Goal: Transaction & Acquisition: Purchase product/service

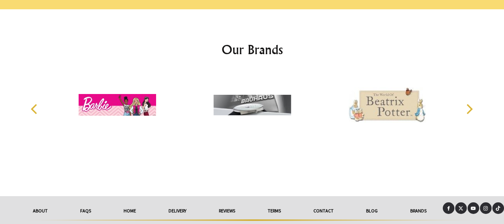
scroll to position [1190, 0]
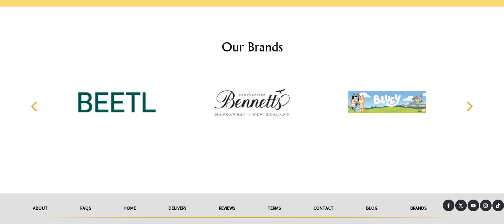
click at [35, 200] on link "About" at bounding box center [40, 208] width 47 height 17
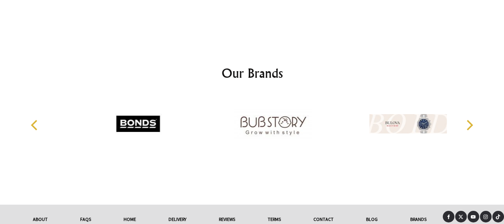
scroll to position [1403, 0]
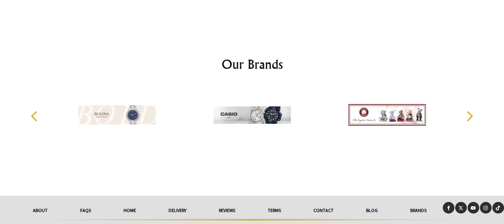
click at [327, 202] on link "Contact" at bounding box center [323, 210] width 53 height 17
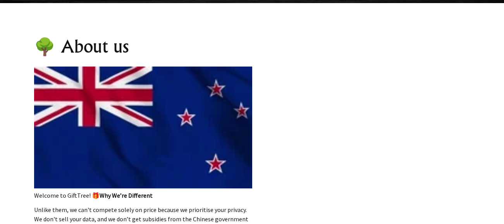
scroll to position [70, 0]
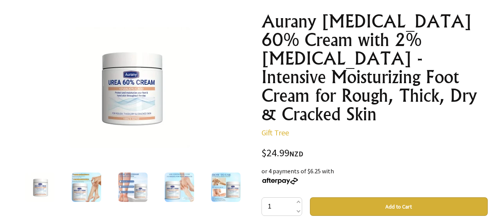
scroll to position [86, 0]
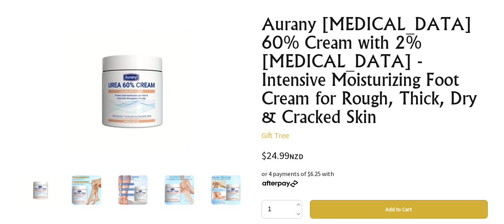
click at [416, 200] on button "Add to Cart" at bounding box center [399, 209] width 178 height 19
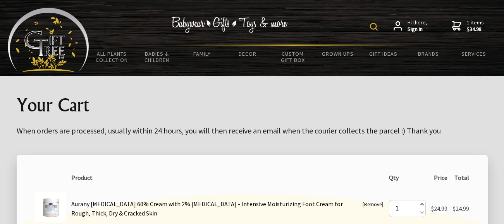
click at [420, 205] on span at bounding box center [421, 205] width 4 height 9
type input "2"
click at [420, 205] on span at bounding box center [421, 205] width 4 height 9
type input "3"
click at [420, 205] on span at bounding box center [421, 205] width 4 height 9
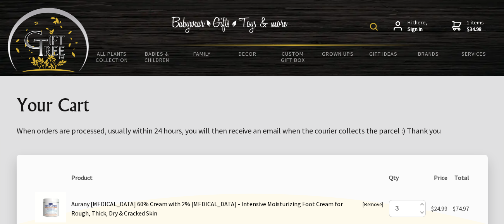
type input "4"
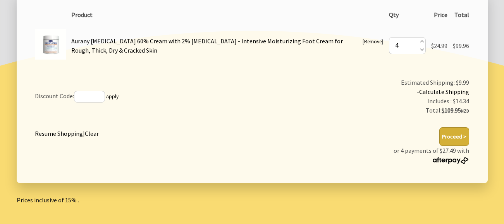
scroll to position [182, 0]
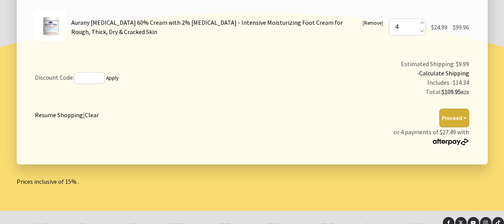
click at [455, 121] on button "Proceed >" at bounding box center [454, 118] width 30 height 19
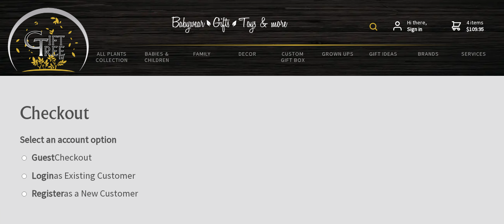
click at [26, 156] on input "radio" at bounding box center [24, 158] width 5 height 5
radio input "true"
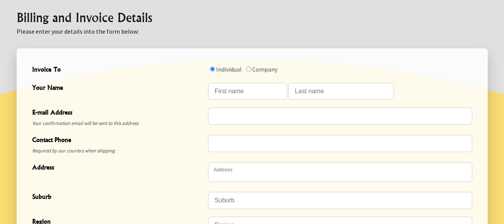
scroll to position [230, 0]
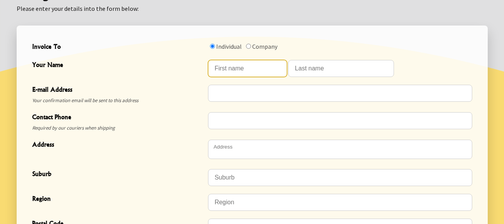
click at [228, 65] on input "Your Name" at bounding box center [247, 68] width 79 height 17
type input "[PERSON_NAME]"
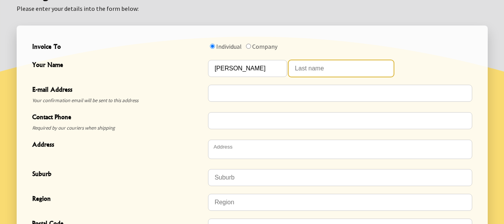
click at [295, 68] on input "Your Name" at bounding box center [341, 68] width 106 height 17
type input "Capper"
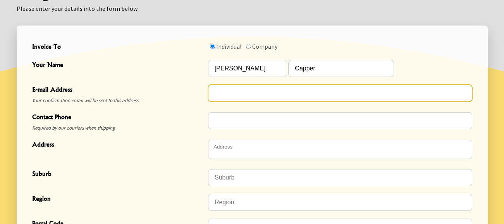
click at [219, 92] on input "E-mail Address" at bounding box center [340, 93] width 264 height 17
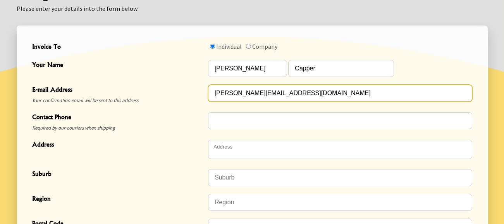
type input "h.capper@xtra.co.nz"
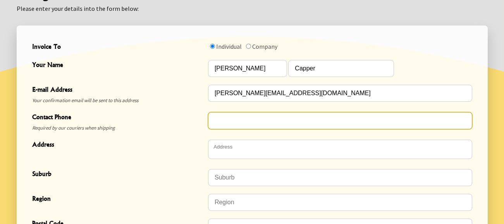
click at [214, 120] on input "Contact Phone" at bounding box center [340, 120] width 264 height 17
type input "0220141100"
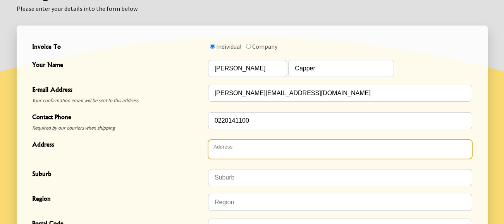
click at [217, 146] on textarea "Address" at bounding box center [340, 149] width 264 height 19
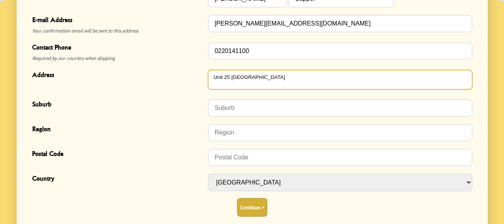
scroll to position [301, 0]
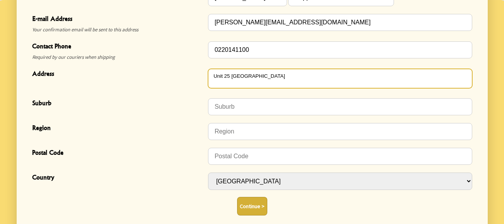
click at [281, 76] on textarea "Unit 25 Villa Estate Carterton" at bounding box center [340, 78] width 264 height 19
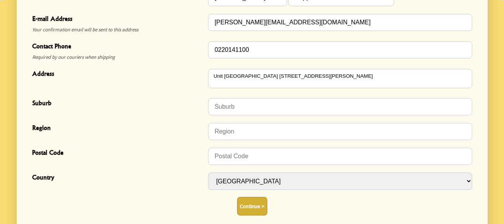
type textarea "Unit [GEOGRAPHIC_DATA][STREET_ADDRESS][PERSON_NAME]"
type input "Parañaque"
type input "1709"
select select "PHL"
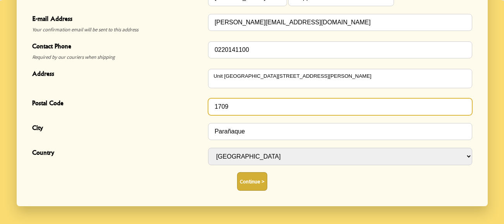
click at [233, 105] on input "1709" at bounding box center [340, 106] width 264 height 17
type input "1"
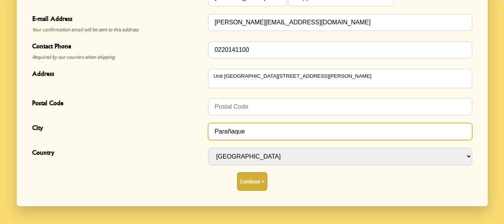
click at [250, 128] on input "Parañaque" at bounding box center [340, 131] width 264 height 17
type input "P"
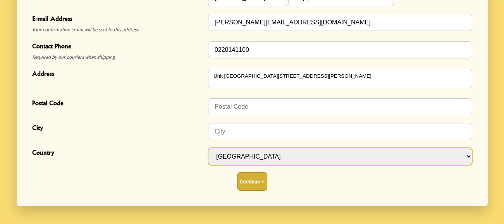
click at [247, 152] on select "Afghanistan Albania Algeria Andorra Angola Anguilla Antigua & Barbuda Argentina…" at bounding box center [340, 156] width 264 height 17
click at [246, 154] on select "Afghanistan Albania Algeria Andorra Angola Anguilla Antigua & Barbuda Argentina…" at bounding box center [340, 156] width 264 height 17
click at [248, 158] on select "Afghanistan Albania Algeria Andorra Angola Anguilla Antigua & Barbuda Argentina…" at bounding box center [340, 156] width 264 height 17
click at [465, 156] on select "Afghanistan Albania Algeria Andorra Angola Anguilla Antigua & Barbuda Argentina…" at bounding box center [340, 156] width 264 height 17
click at [257, 158] on select "Afghanistan Albania Algeria Andorra Angola Anguilla Antigua & Barbuda Argentina…" at bounding box center [340, 156] width 264 height 17
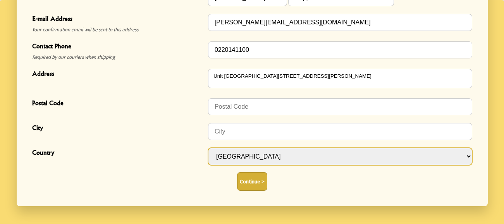
select select "NZL"
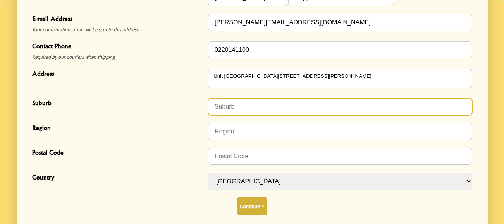
click at [226, 106] on input "Suburb" at bounding box center [340, 106] width 264 height 17
type input "Carterton"
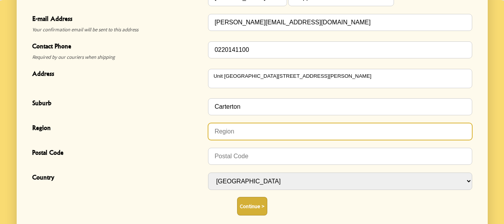
click at [214, 132] on input "text" at bounding box center [340, 131] width 264 height 17
type input "Carterton Wellington"
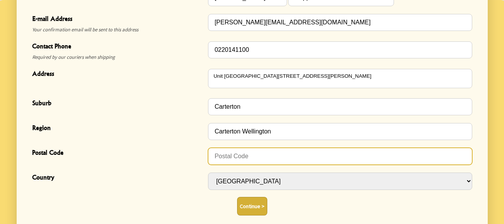
click at [216, 156] on input "Postal Code" at bounding box center [340, 156] width 264 height 17
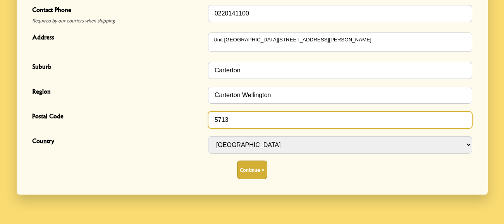
scroll to position [339, 0]
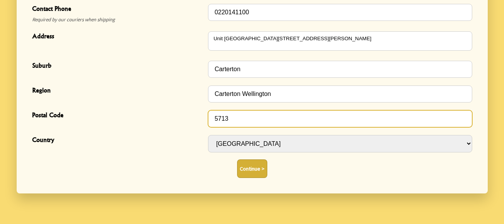
type input "5713"
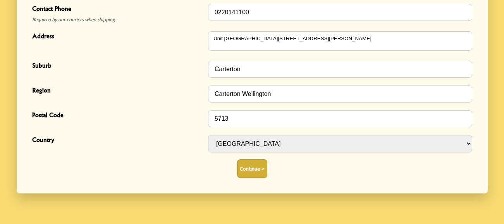
click at [251, 171] on button "Continue >" at bounding box center [252, 168] width 30 height 19
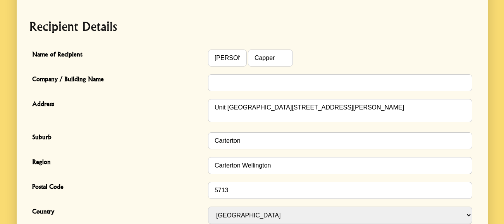
scroll to position [202, 0]
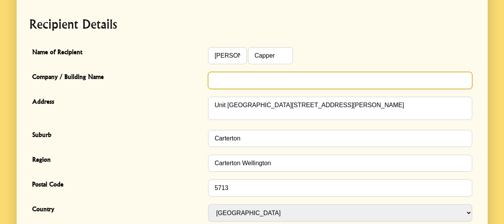
click at [237, 77] on input "Company / Building Name" at bounding box center [340, 80] width 264 height 17
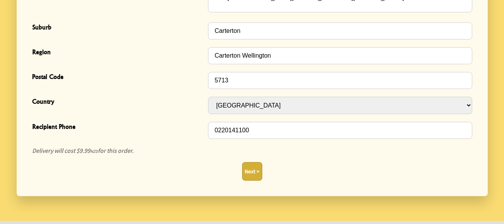
scroll to position [317, 0]
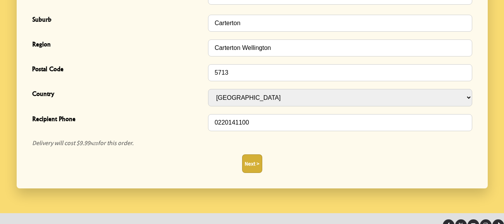
type input "NA"
click at [250, 163] on button "Next >" at bounding box center [252, 163] width 20 height 19
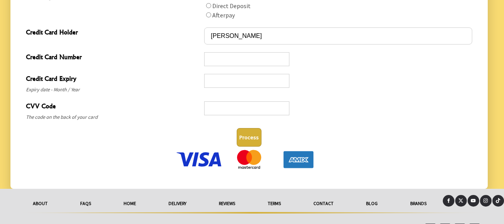
scroll to position [450, 0]
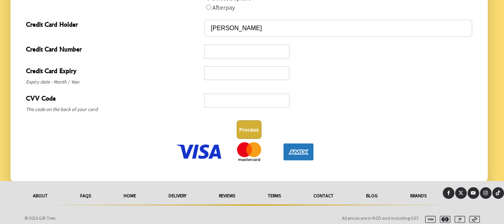
click at [209, 154] on img at bounding box center [199, 151] width 48 height 19
click at [462, 162] on p at bounding box center [249, 153] width 452 height 22
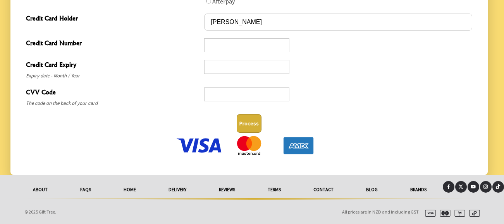
drag, startPoint x: 470, startPoint y: 134, endPoint x: 462, endPoint y: 111, distance: 24.8
click at [462, 111] on div "Process" at bounding box center [249, 123] width 452 height 25
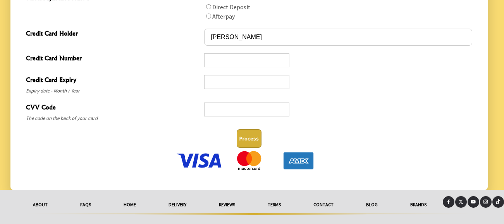
scroll to position [443, 0]
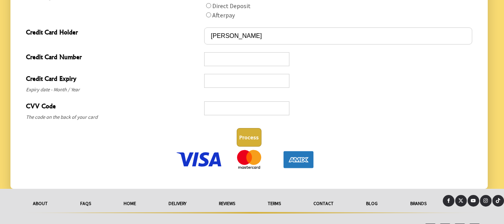
click at [243, 137] on button "Process" at bounding box center [248, 137] width 25 height 19
